Goal: Obtain resource: Obtain resource

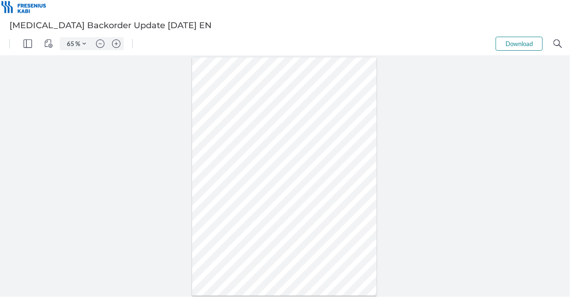
click at [403, 157] on div at bounding box center [285, 176] width 570 height 241
click at [117, 44] on img "Zoom in" at bounding box center [116, 43] width 8 height 8
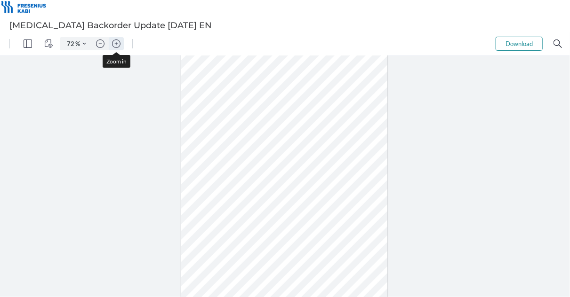
click at [117, 44] on img "Zoom in" at bounding box center [116, 43] width 8 height 8
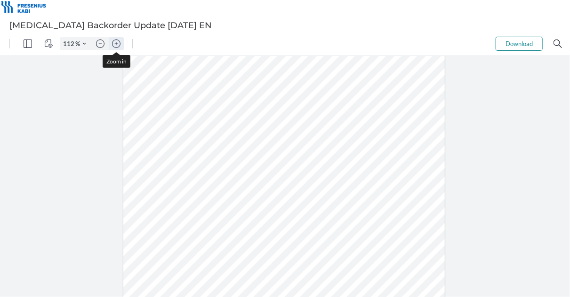
click at [117, 44] on img "Zoom in" at bounding box center [116, 43] width 8 height 8
type input "137"
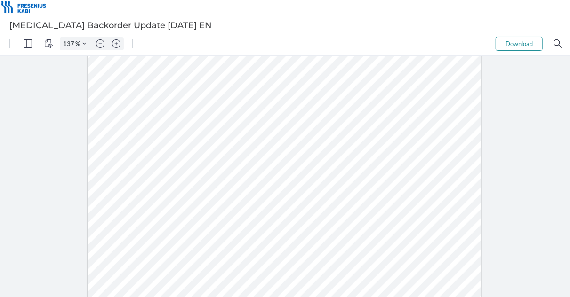
drag, startPoint x: 148, startPoint y: 116, endPoint x: 176, endPoint y: 83, distance: 43.0
click at [176, 83] on div at bounding box center [284, 189] width 393 height 509
click at [251, 93] on div at bounding box center [284, 189] width 393 height 509
drag, startPoint x: 344, startPoint y: 123, endPoint x: 145, endPoint y: 104, distance: 199.4
click at [145, 104] on div at bounding box center [284, 189] width 398 height 514
